Goal: Navigation & Orientation: Find specific page/section

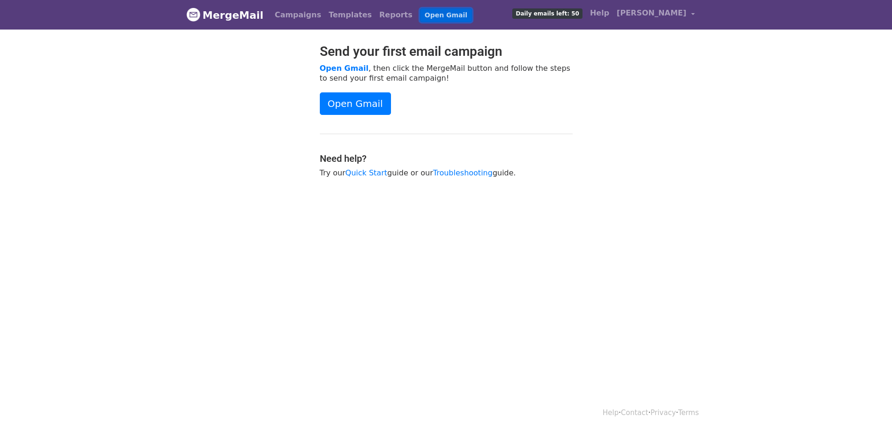
click at [420, 15] on link "Open Gmail" at bounding box center [446, 15] width 52 height 14
click at [654, 12] on span "[PERSON_NAME]" at bounding box center [652, 12] width 70 height 11
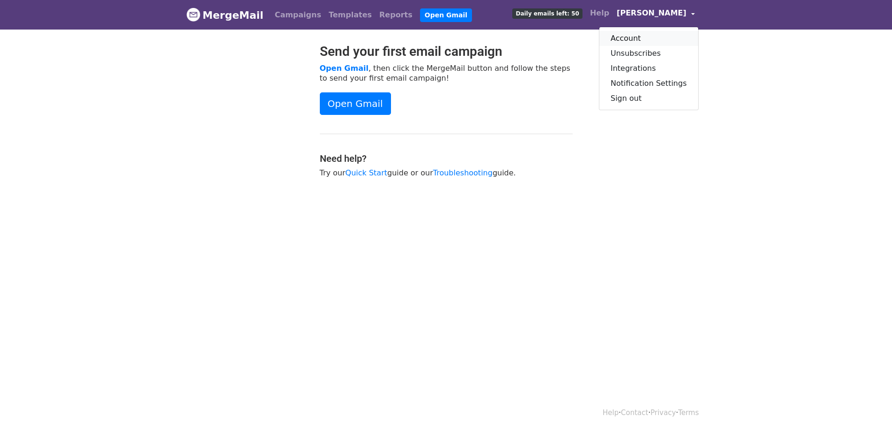
click at [649, 39] on link "Account" at bounding box center [649, 38] width 99 height 15
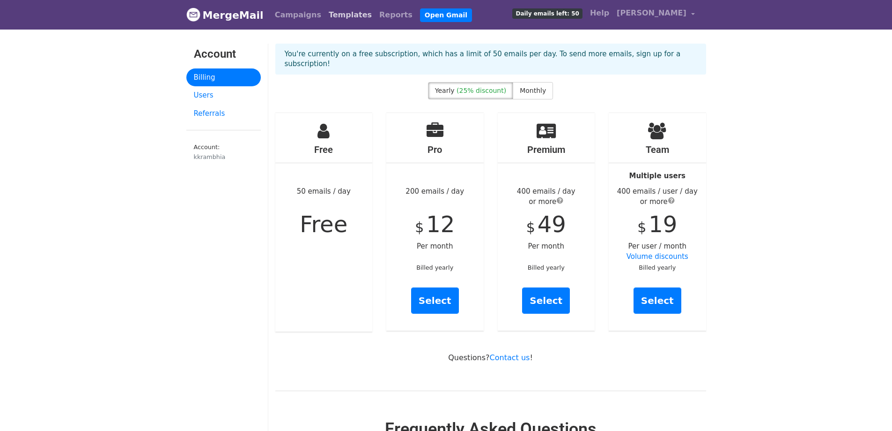
click at [345, 15] on link "Templates" at bounding box center [350, 15] width 51 height 19
